Goal: Find specific page/section: Find specific page/section

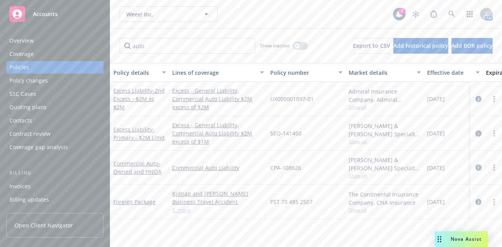
click at [238, 11] on div "Weee! Inc. Weee! Inc." at bounding box center [256, 14] width 273 height 16
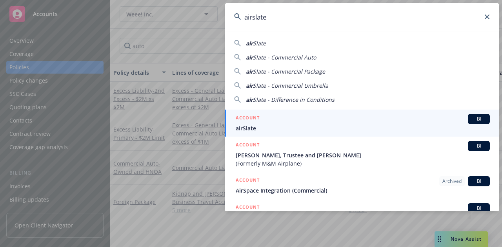
type input "airslate"
click at [287, 121] on div "ACCOUNT BI" at bounding box center [363, 119] width 254 height 10
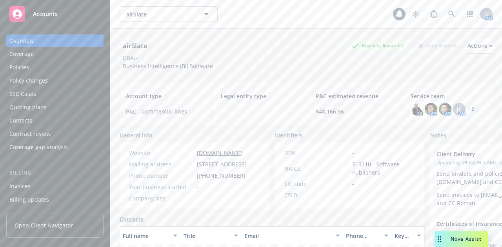
click at [38, 67] on div "Policies" at bounding box center [54, 67] width 91 height 13
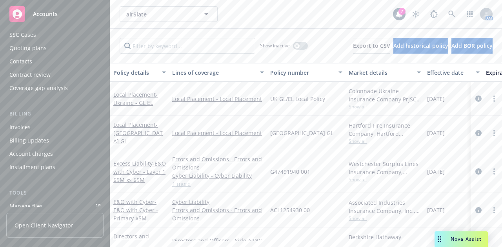
scroll to position [62, 0]
click at [53, 153] on div "Account charges" at bounding box center [54, 151] width 91 height 13
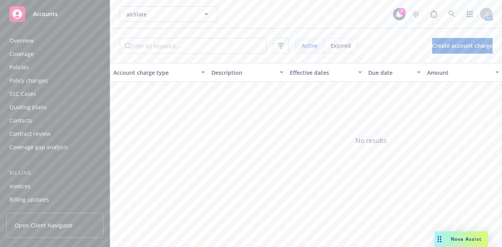
click at [68, 40] on div "Overview" at bounding box center [54, 41] width 91 height 13
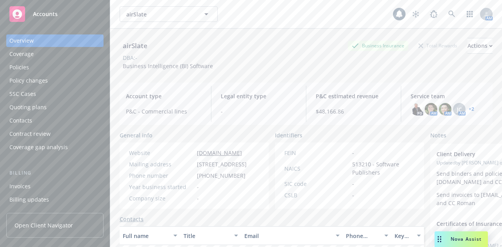
click at [68, 70] on div "Policies" at bounding box center [54, 67] width 91 height 13
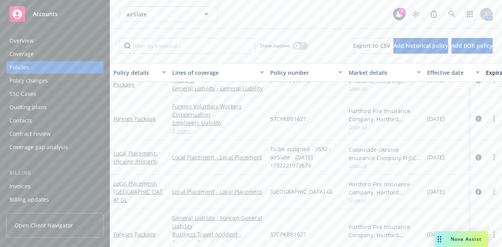
scroll to position [356, 0]
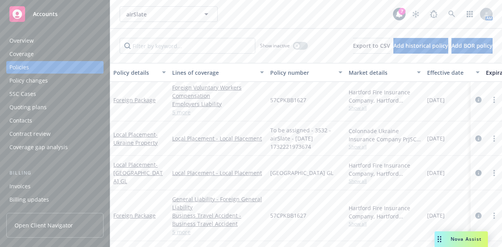
click at [144, 226] on div "Foreign Package" at bounding box center [139, 216] width 59 height 51
click at [148, 171] on div "Local Placement - [GEOGRAPHIC_DATA] GL" at bounding box center [139, 173] width 53 height 25
